Goal: Task Accomplishment & Management: Manage account settings

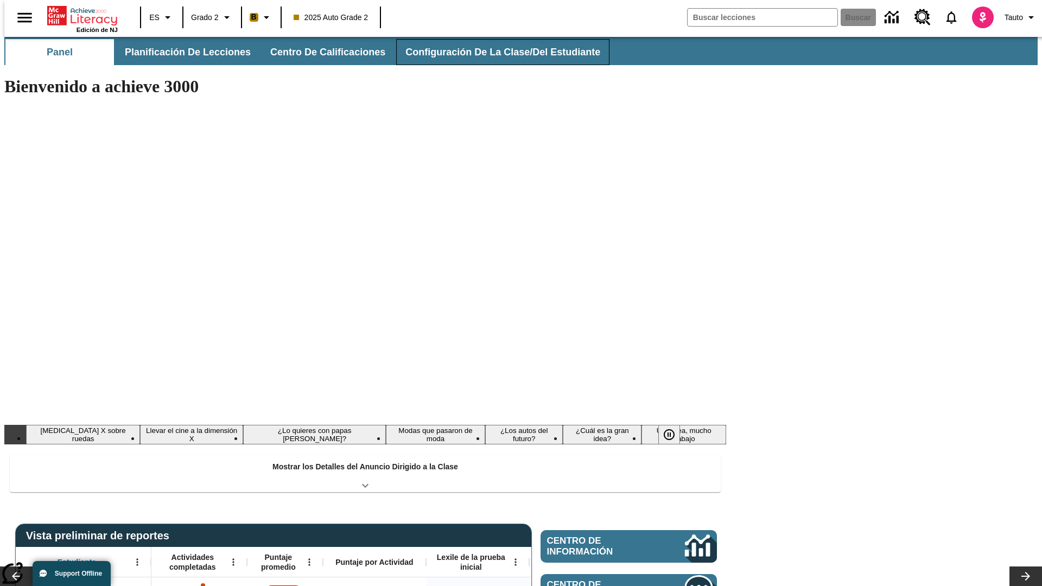
click at [491, 52] on button "Configuración de la clase/del estudiante" at bounding box center [502, 52] width 213 height 26
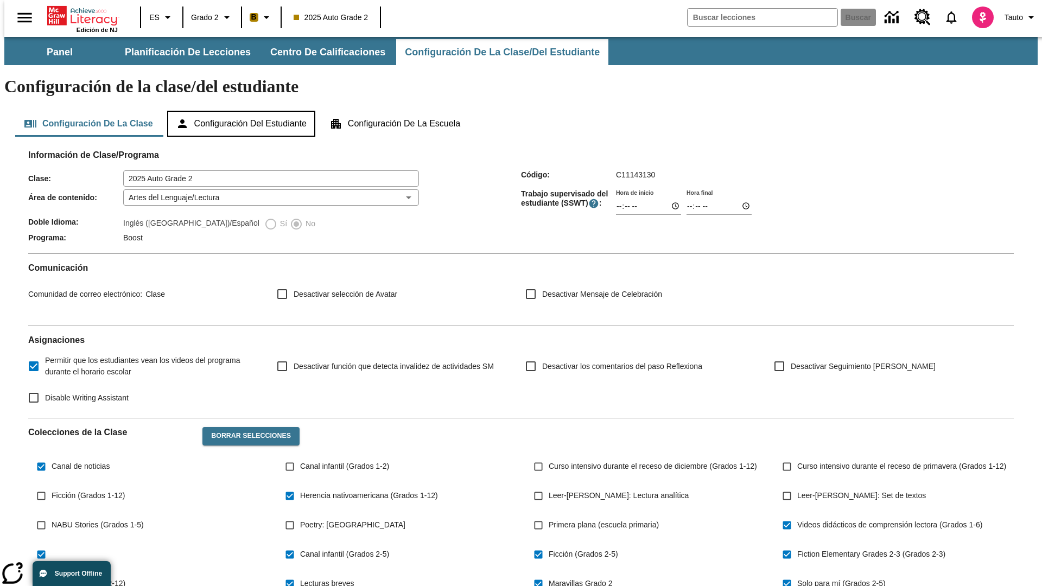
click at [242, 111] on button "Configuración del estudiante" at bounding box center [241, 124] width 148 height 26
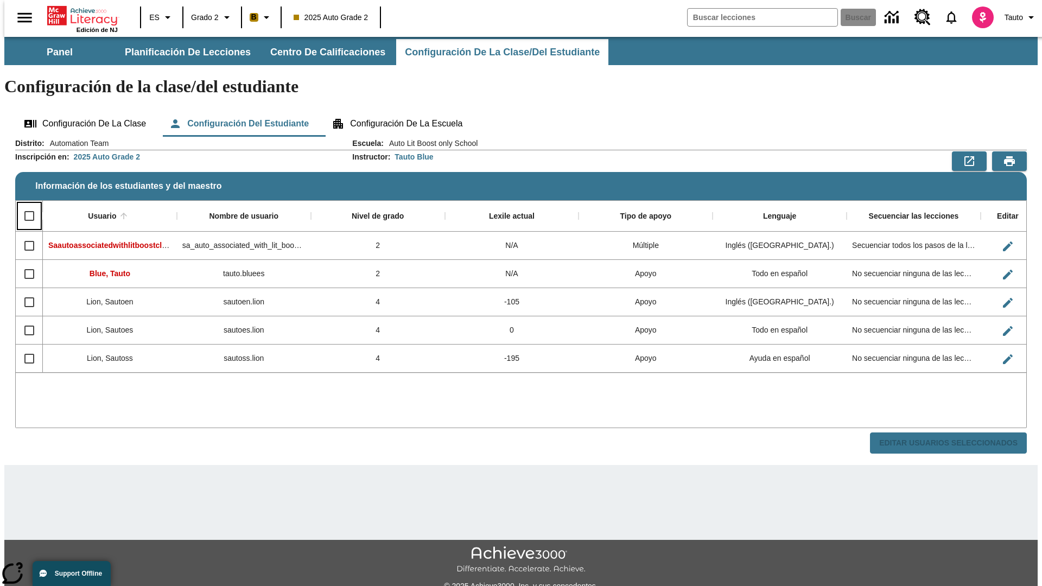
click at [24, 205] on input "Select all rows" at bounding box center [29, 216] width 23 height 23
checkbox input "true"
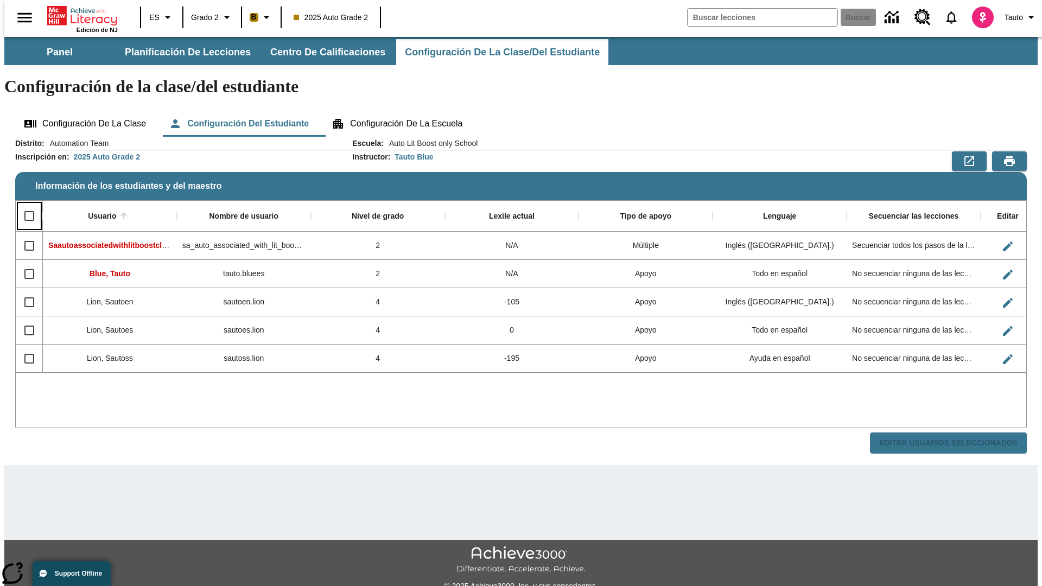
checkbox input "true"
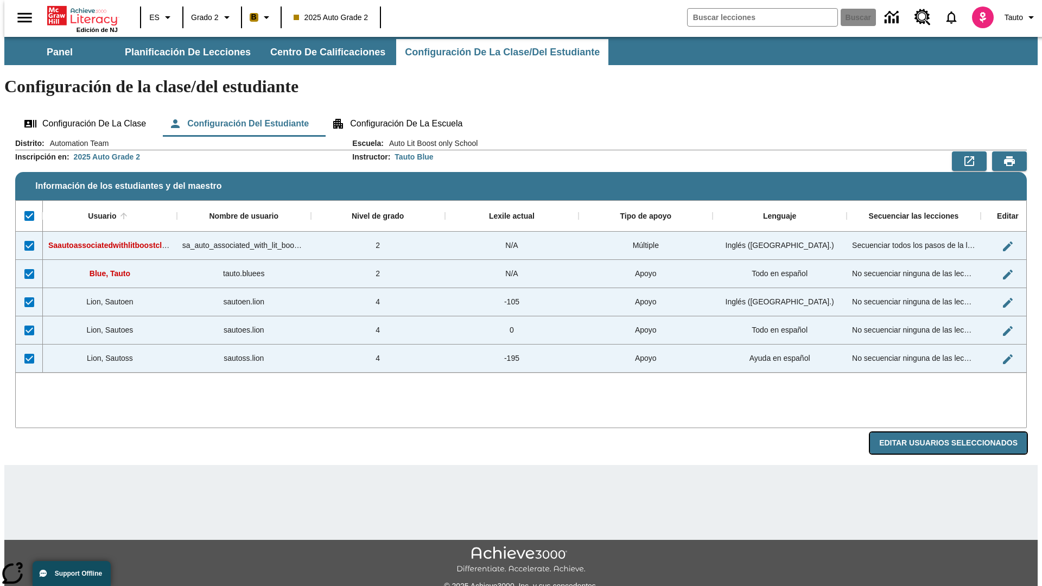
click at [957, 433] on button "Editar Usuarios Seleccionados" at bounding box center [948, 443] width 157 height 21
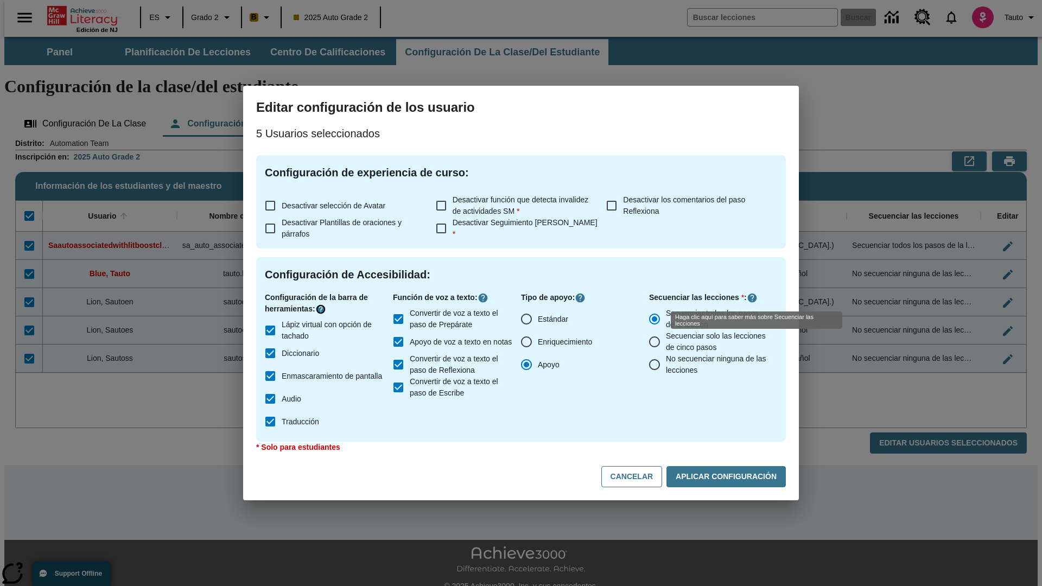
click at [322, 309] on icon "Haga clic aquí para saber más sobre" at bounding box center [320, 309] width 11 height 11
